Goal: Transaction & Acquisition: Purchase product/service

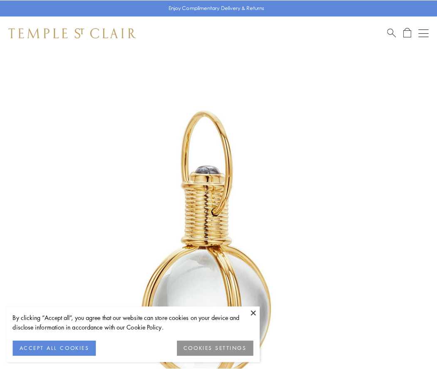
scroll to position [217, 0]
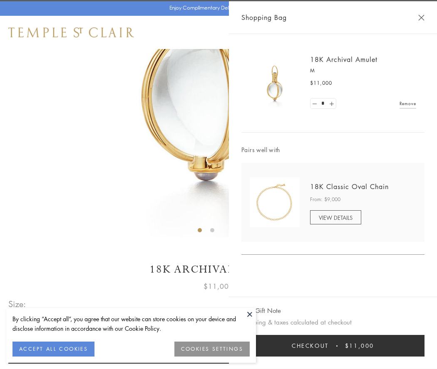
click at [333, 346] on button "Checkout $11,000" at bounding box center [332, 346] width 183 height 22
